Goal: Task Accomplishment & Management: Manage account settings

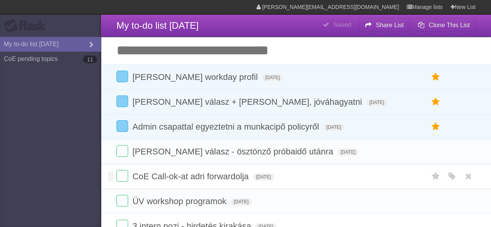
drag, startPoint x: 0, startPoint y: 0, endPoint x: 201, endPoint y: 168, distance: 261.9
click at [201, 168] on li "CoE Call-ok-at adri forwardolja [DATE] White Red Blue Green Purple Orange" at bounding box center [296, 176] width 390 height 25
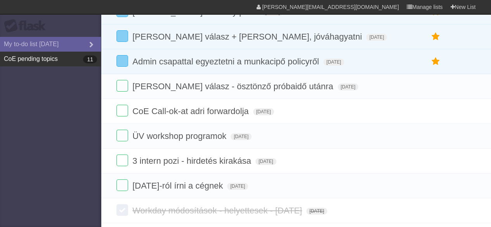
scroll to position [64, 0]
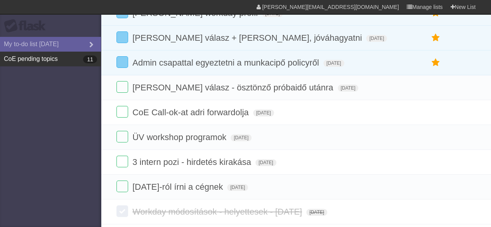
click at [45, 59] on link "CoE pending topics 11" at bounding box center [50, 59] width 101 height 15
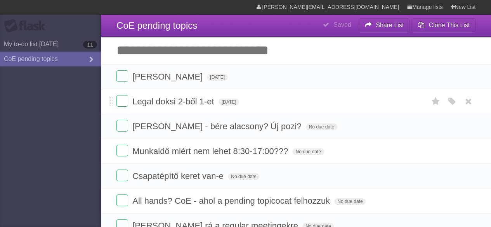
type span "[DATE]"
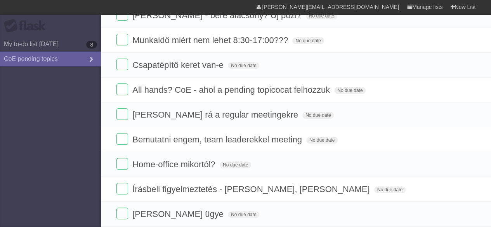
scroll to position [116, 0]
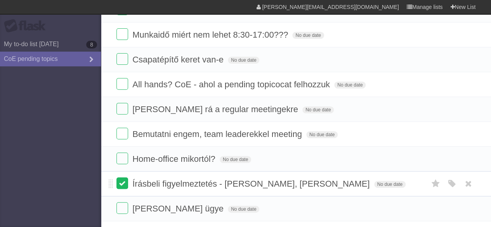
click at [125, 182] on label at bounding box center [122, 183] width 12 height 12
click at [123, 208] on label at bounding box center [122, 208] width 12 height 12
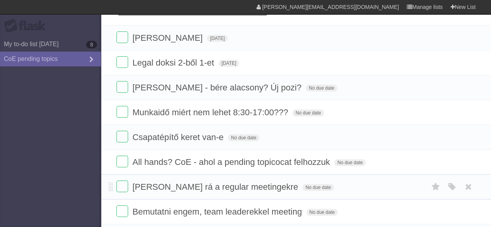
scroll to position [0, 0]
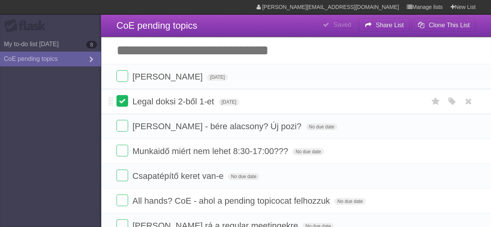
click at [120, 99] on label at bounding box center [122, 101] width 12 height 12
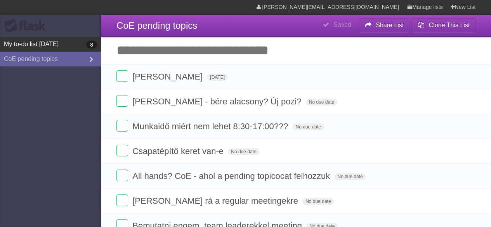
click at [48, 48] on link "My to-do list [DATE] 8" at bounding box center [50, 44] width 101 height 15
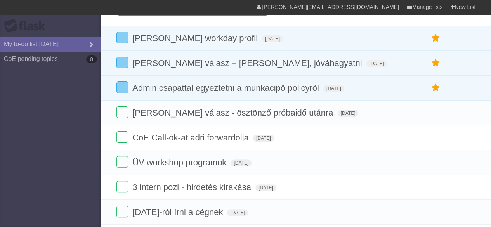
type span "[DATE]"
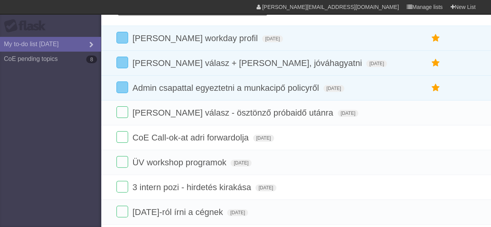
type span "[DATE]"
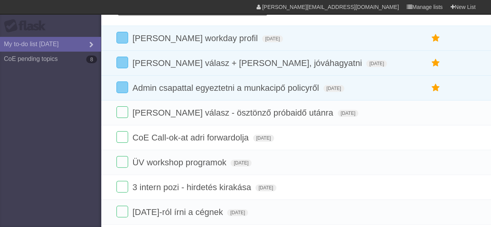
type span "[DATE]"
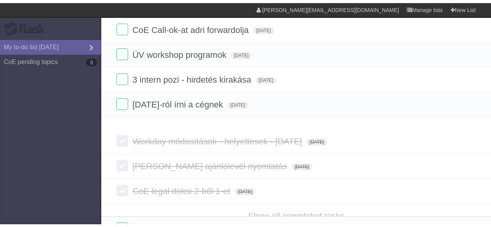
scroll to position [140, 0]
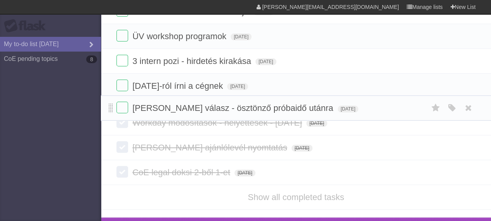
drag, startPoint x: 109, startPoint y: 150, endPoint x: 110, endPoint y: 107, distance: 43.1
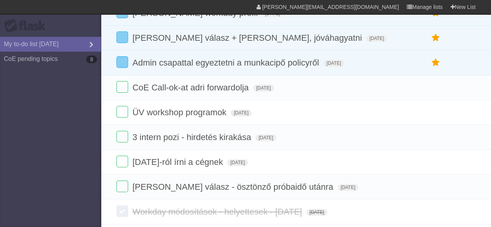
scroll to position [0, 0]
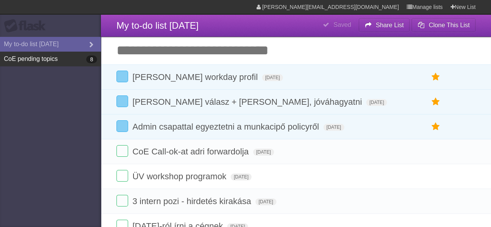
click at [49, 59] on link "CoE pending topics 8" at bounding box center [50, 59] width 101 height 15
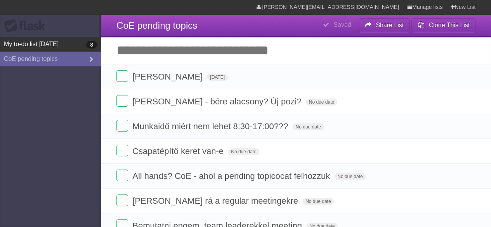
click at [32, 49] on link "My to-do list [DATE] 8" at bounding box center [50, 44] width 101 height 15
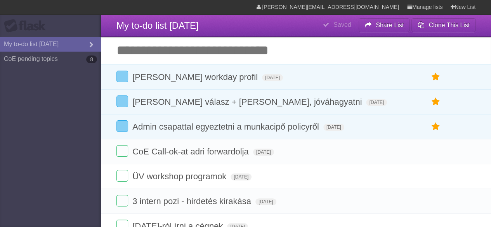
type span "[DATE]"
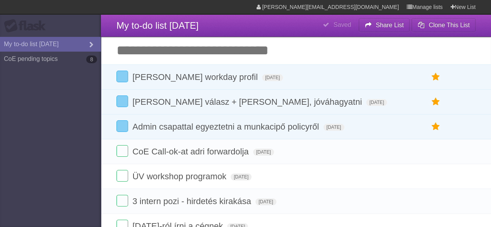
type span "[DATE]"
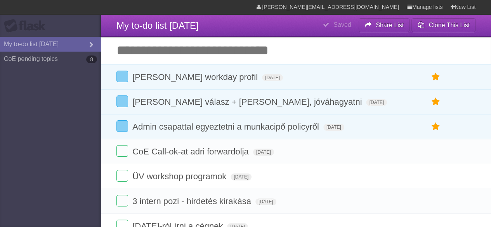
type span "[DATE]"
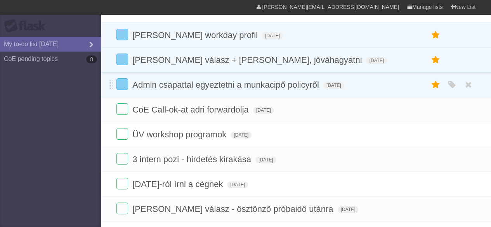
scroll to position [5, 0]
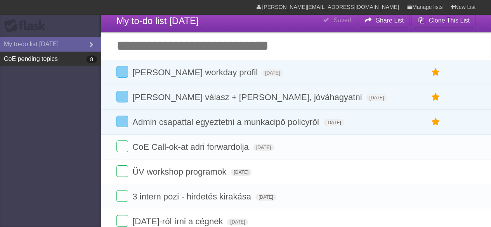
click at [46, 63] on link "CoE pending topics 8" at bounding box center [50, 59] width 101 height 15
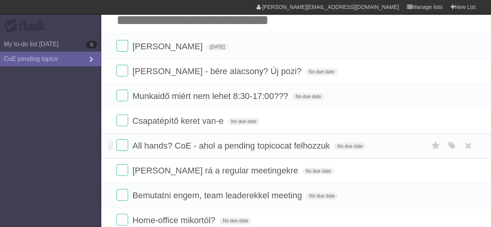
scroll to position [19, 0]
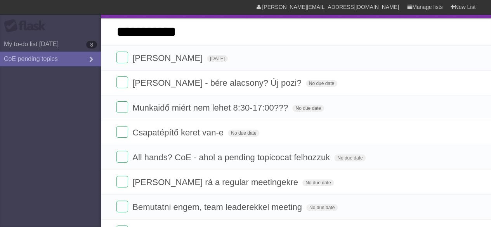
type input "**********"
click input "*********" at bounding box center [0, 0] width 0 height 0
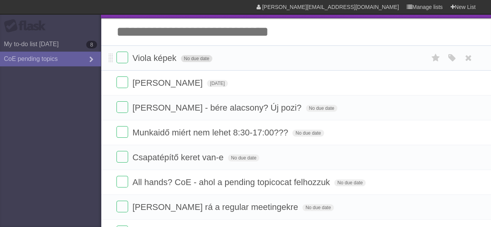
click at [199, 60] on span "No due date" at bounding box center [196, 58] width 31 height 7
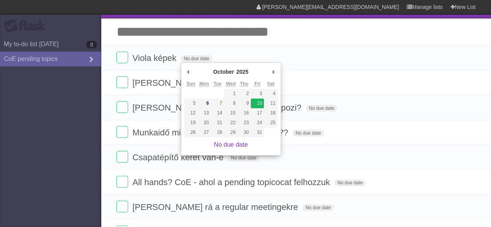
type span "[DATE]"
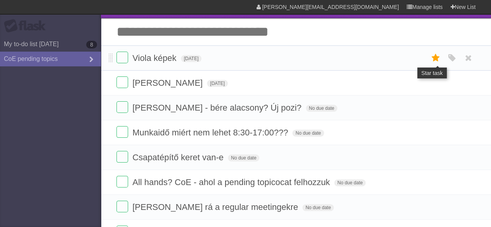
click at [438, 59] on icon at bounding box center [435, 58] width 11 height 13
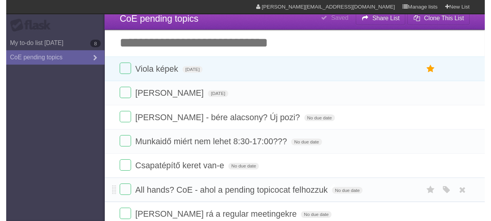
scroll to position [0, 0]
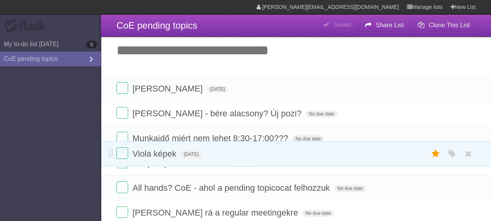
drag, startPoint x: 111, startPoint y: 78, endPoint x: 113, endPoint y: 155, distance: 77.2
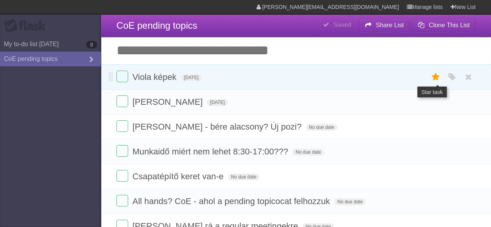
click at [432, 80] on icon at bounding box center [435, 77] width 11 height 13
click at [436, 76] on icon at bounding box center [435, 77] width 11 height 13
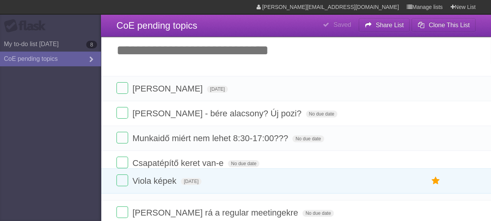
drag, startPoint x: 110, startPoint y: 77, endPoint x: 93, endPoint y: 182, distance: 105.8
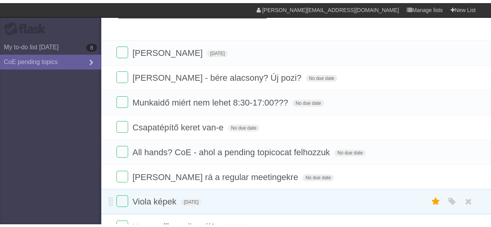
scroll to position [47, 0]
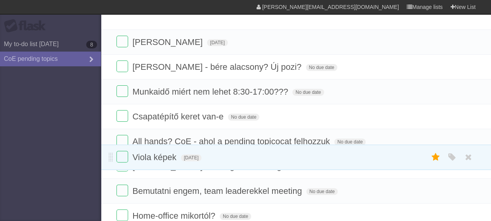
drag, startPoint x: 112, startPoint y: 77, endPoint x: 107, endPoint y: 158, distance: 80.9
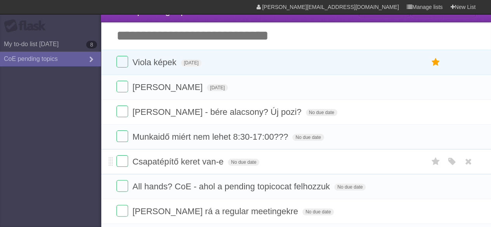
scroll to position [8, 0]
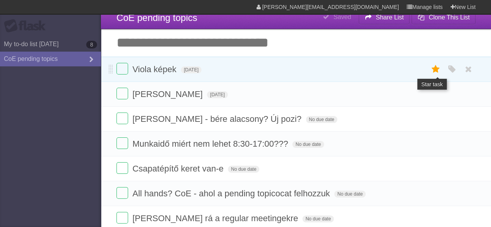
click at [433, 73] on icon at bounding box center [435, 69] width 11 height 13
click at [434, 71] on icon at bounding box center [435, 69] width 11 height 13
click at [432, 71] on icon at bounding box center [435, 69] width 11 height 13
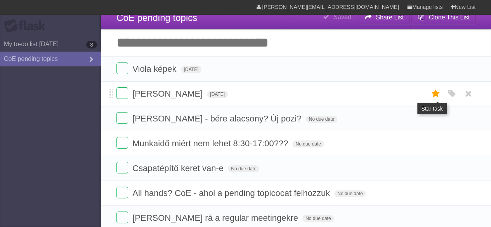
click at [431, 95] on icon at bounding box center [435, 93] width 11 height 13
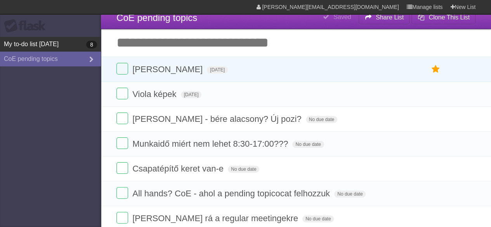
click at [48, 48] on link "My to-do list [DATE] 8" at bounding box center [50, 44] width 101 height 15
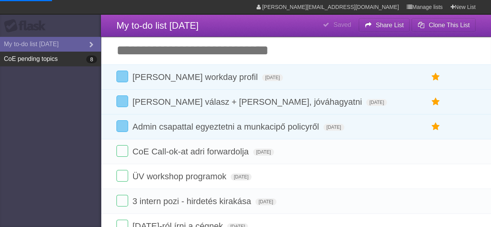
click at [60, 58] on link "CoE pending topics 8" at bounding box center [50, 59] width 101 height 15
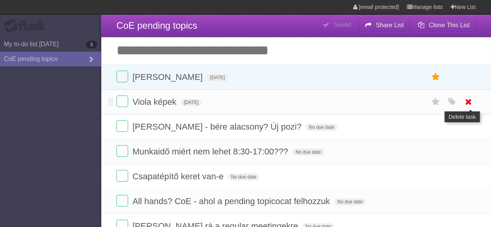
type span "[DATE]"
click at [469, 101] on icon at bounding box center [468, 101] width 11 height 13
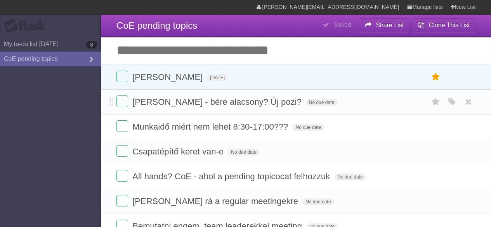
click at [187, 103] on span "[PERSON_NAME] - bére alacsony? Új pozi?" at bounding box center [217, 102] width 171 height 10
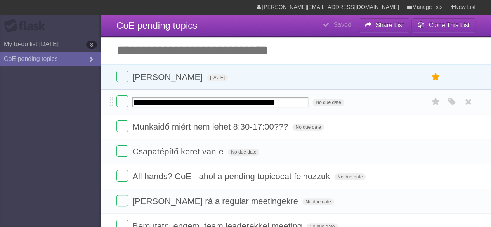
click at [253, 102] on input "**********" at bounding box center [220, 102] width 176 height 10
click at [299, 102] on input "**********" at bounding box center [220, 102] width 176 height 10
drag, startPoint x: 299, startPoint y: 102, endPoint x: 265, endPoint y: 105, distance: 33.5
click at [265, 105] on input "**********" at bounding box center [220, 102] width 176 height 10
type input "**********"
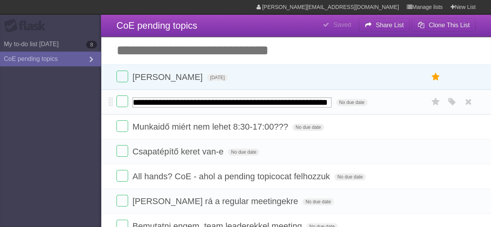
scroll to position [0, 30]
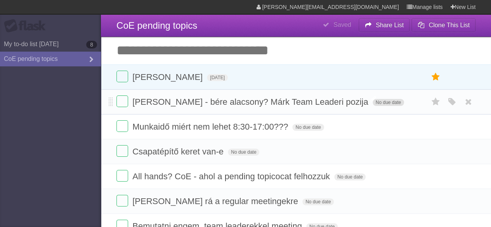
click at [387, 102] on span "No due date" at bounding box center [387, 102] width 31 height 7
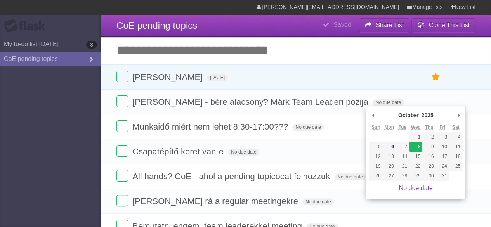
type span "[DATE]"
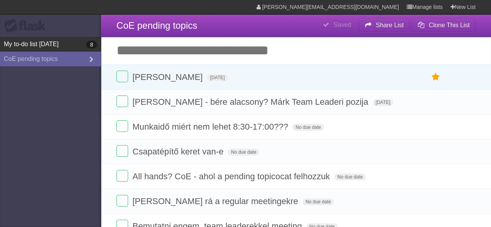
click at [42, 47] on link "My to-do list [DATE] 8" at bounding box center [50, 44] width 101 height 15
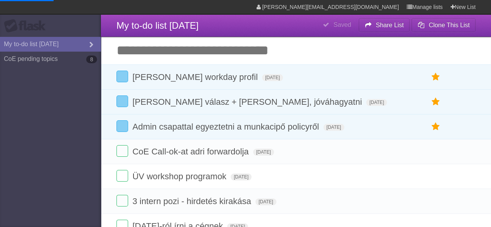
click at [143, 51] on input "Add another task" at bounding box center [296, 50] width 390 height 27
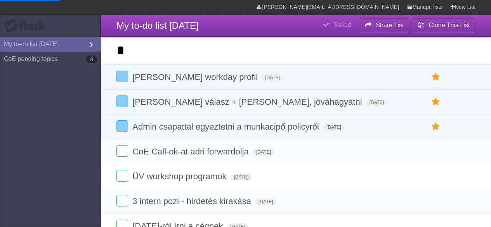
type input "**"
type input "*"
type input "**********"
click input "*********" at bounding box center [0, 0] width 0 height 0
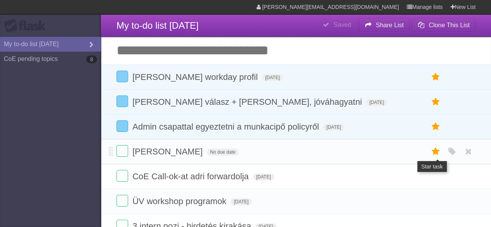
click at [437, 149] on icon at bounding box center [435, 151] width 11 height 13
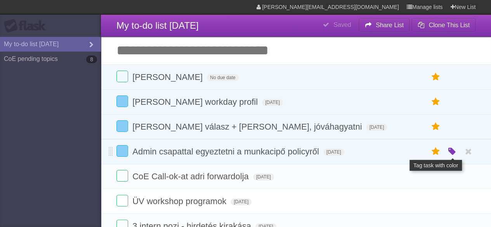
click at [448, 152] on icon "button" at bounding box center [451, 152] width 11 height 10
click at [457, 77] on div "White Red Blue Green Purple Orange" at bounding box center [451, 77] width 15 height 13
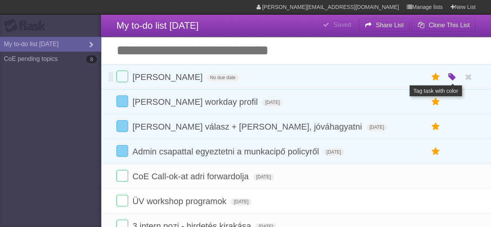
click at [452, 78] on icon "button" at bounding box center [451, 77] width 11 height 10
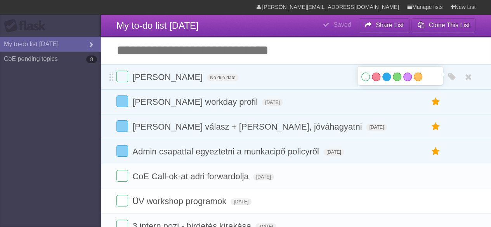
click at [384, 78] on label "Blue" at bounding box center [386, 77] width 9 height 9
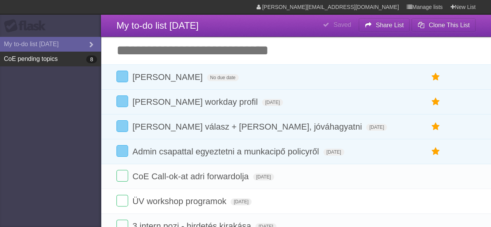
click at [33, 54] on link "CoE pending topics 8" at bounding box center [50, 59] width 101 height 15
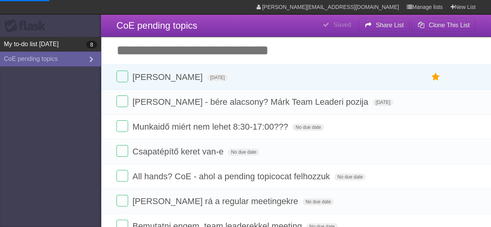
click at [35, 43] on link "My to-do list [DATE] 8" at bounding box center [50, 44] width 101 height 15
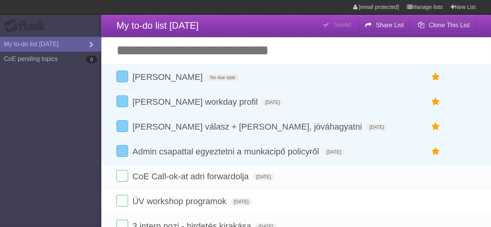
type span "[DATE]"
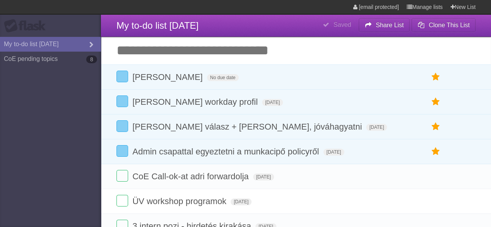
type span "[DATE]"
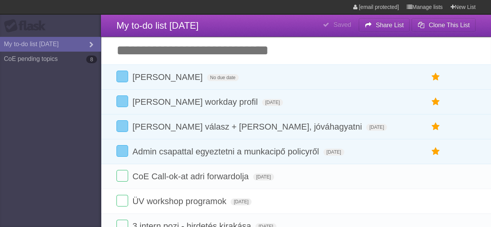
type span "[DATE]"
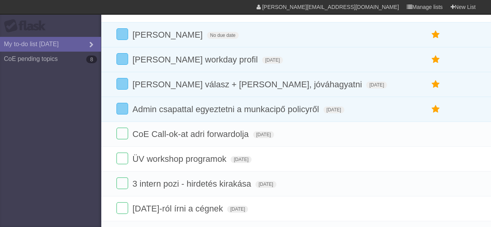
scroll to position [29, 0]
